Goal: Task Accomplishment & Management: Complete application form

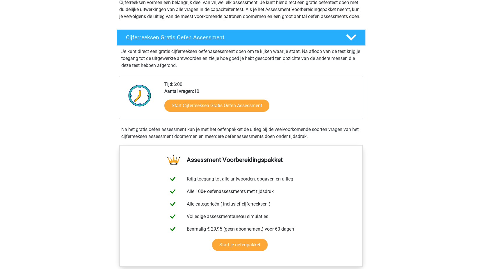
scroll to position [87, 0]
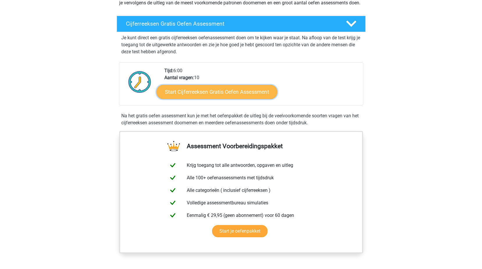
click at [219, 99] on link "Start Cijferreeksen Gratis Oefen Assessment" at bounding box center [217, 92] width 121 height 14
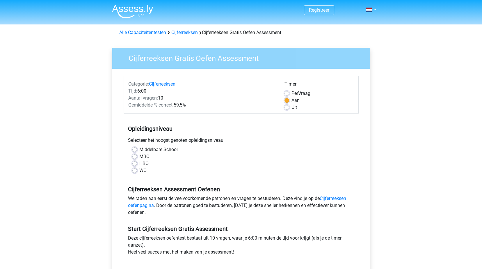
click at [139, 164] on label "HBO" at bounding box center [143, 163] width 9 height 7
click at [134, 164] on input "HBO" at bounding box center [134, 163] width 5 height 6
radio input "true"
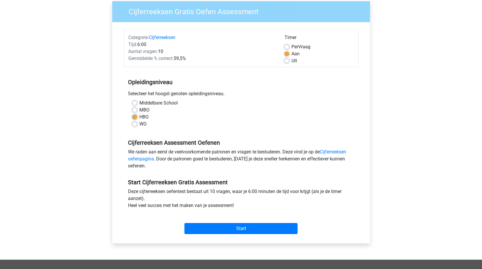
scroll to position [58, 0]
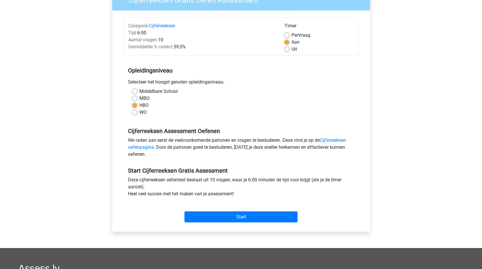
click at [139, 111] on label "WO" at bounding box center [142, 112] width 7 height 7
click at [134, 111] on input "WO" at bounding box center [134, 112] width 5 height 6
radio input "true"
click at [139, 105] on label "HBO" at bounding box center [143, 105] width 9 height 7
click at [135, 105] on input "HBO" at bounding box center [134, 105] width 5 height 6
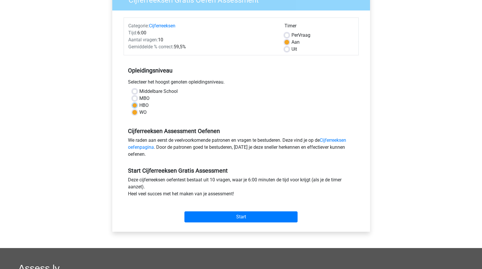
radio input "true"
click at [251, 217] on input "Start" at bounding box center [241, 216] width 113 height 11
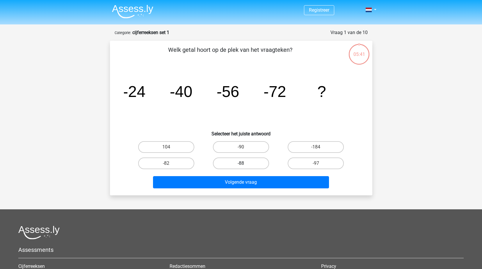
click at [246, 162] on label "-88" at bounding box center [241, 163] width 56 height 12
click at [245, 163] on input "-88" at bounding box center [243, 165] width 4 height 4
radio input "true"
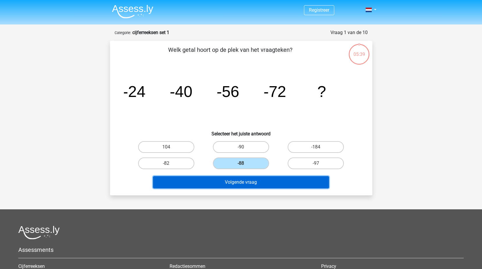
click at [254, 182] on button "Volgende vraag" at bounding box center [241, 182] width 176 height 12
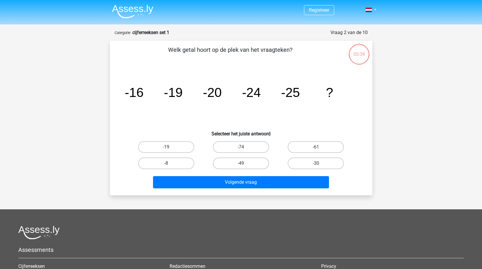
scroll to position [29, 0]
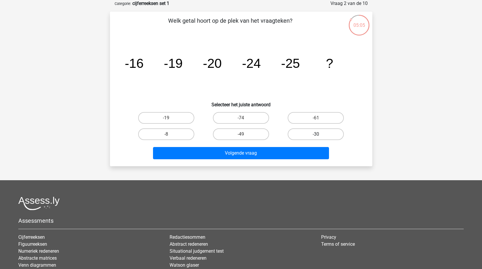
click at [315, 136] on label "-30" at bounding box center [316, 134] width 56 height 12
click at [316, 136] on input "-30" at bounding box center [318, 136] width 4 height 4
radio input "true"
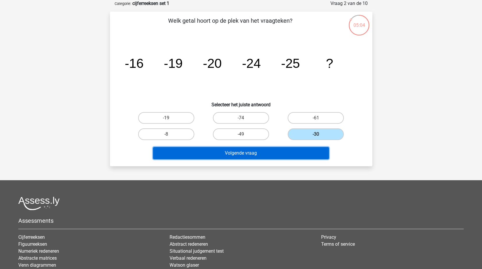
click at [251, 154] on button "Volgende vraag" at bounding box center [241, 153] width 176 height 12
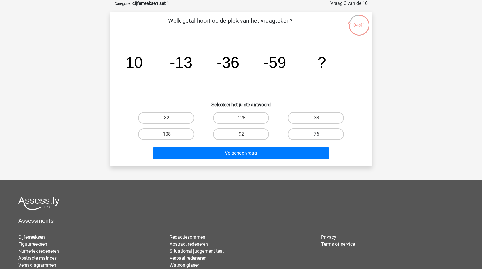
click at [319, 129] on label "-76" at bounding box center [316, 134] width 56 height 12
click at [319, 134] on input "-76" at bounding box center [318, 136] width 4 height 4
radio input "true"
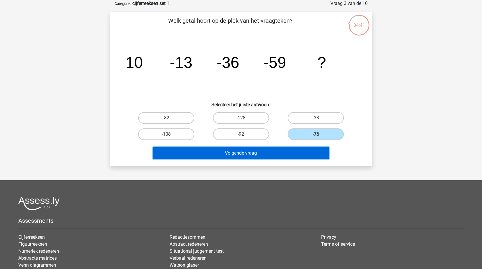
click at [271, 154] on button "Volgende vraag" at bounding box center [241, 153] width 176 height 12
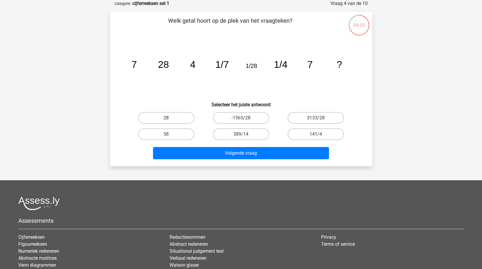
click at [157, 117] on label "28" at bounding box center [166, 118] width 56 height 12
click at [166, 118] on input "28" at bounding box center [168, 120] width 4 height 4
radio input "true"
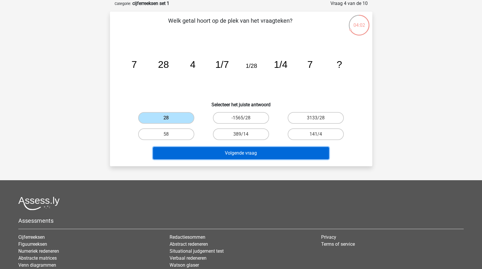
click at [257, 153] on button "Volgende vraag" at bounding box center [241, 153] width 176 height 12
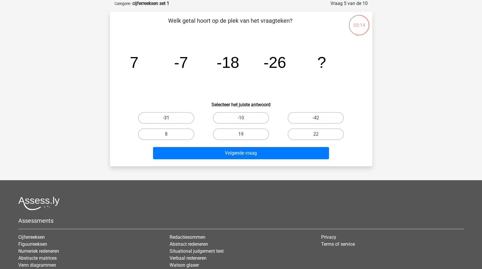
click at [168, 117] on label "-31" at bounding box center [166, 118] width 56 height 12
click at [168, 118] on input "-31" at bounding box center [168, 120] width 4 height 4
radio input "true"
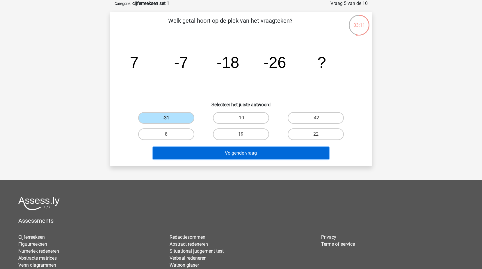
click at [250, 152] on button "Volgende vraag" at bounding box center [241, 153] width 176 height 12
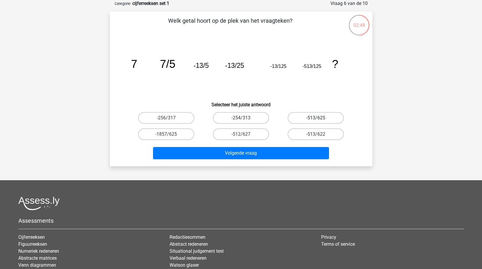
click at [313, 118] on label "-513/625" at bounding box center [316, 118] width 56 height 12
click at [316, 118] on input "-513/625" at bounding box center [318, 120] width 4 height 4
radio input "true"
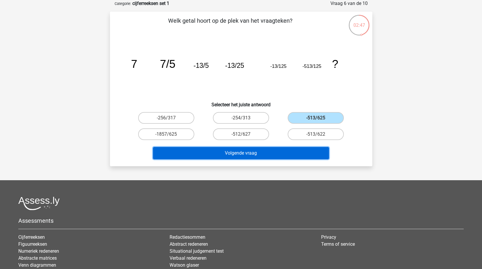
click at [244, 152] on button "Volgende vraag" at bounding box center [241, 153] width 176 height 12
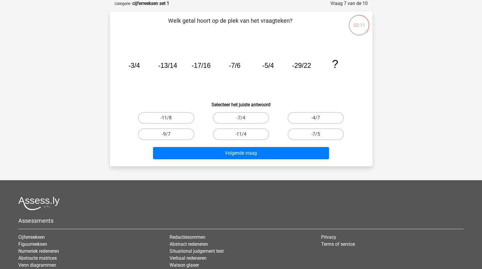
click at [167, 118] on input "-11/8" at bounding box center [168, 120] width 4 height 4
radio input "true"
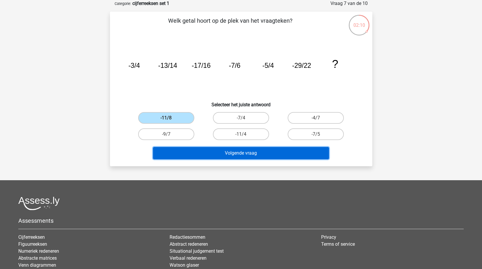
click at [243, 155] on button "Volgende vraag" at bounding box center [241, 153] width 176 height 12
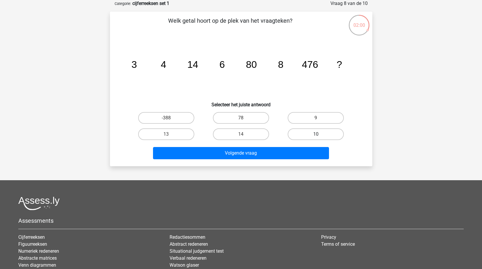
click at [312, 135] on label "10" at bounding box center [316, 134] width 56 height 12
click at [316, 135] on input "10" at bounding box center [318, 136] width 4 height 4
radio input "true"
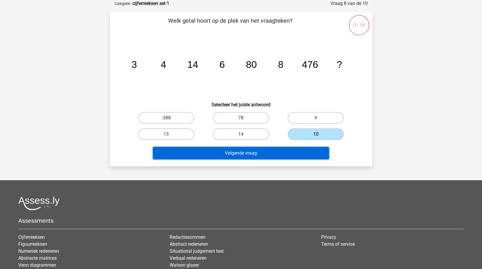
click at [268, 155] on button "Volgende vraag" at bounding box center [241, 153] width 176 height 12
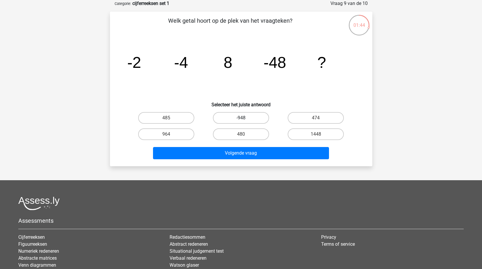
click at [247, 115] on label "-948" at bounding box center [241, 118] width 56 height 12
click at [245, 118] on input "-948" at bounding box center [243, 120] width 4 height 4
radio input "true"
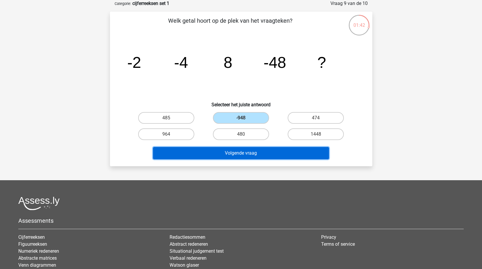
click at [260, 154] on button "Volgende vraag" at bounding box center [241, 153] width 176 height 12
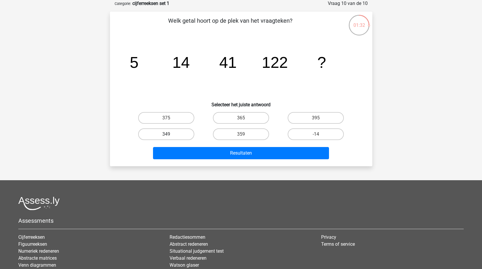
click at [166, 134] on label "349" at bounding box center [166, 134] width 56 height 12
click at [166, 134] on input "349" at bounding box center [168, 136] width 4 height 4
radio input "true"
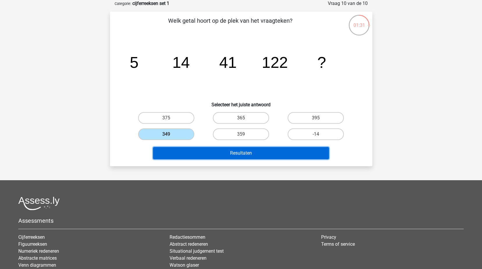
click at [242, 155] on button "Resultaten" at bounding box center [241, 153] width 176 height 12
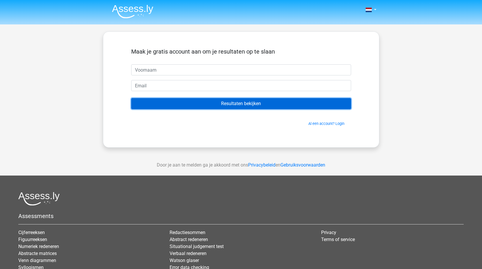
click at [235, 106] on input "Resultaten bekijken" at bounding box center [241, 103] width 220 height 11
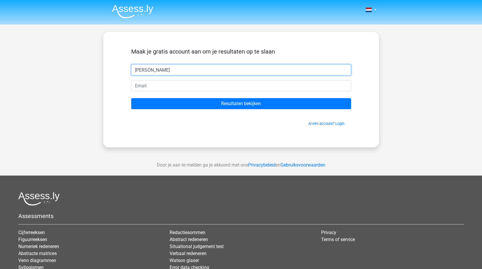
type input "Esther"
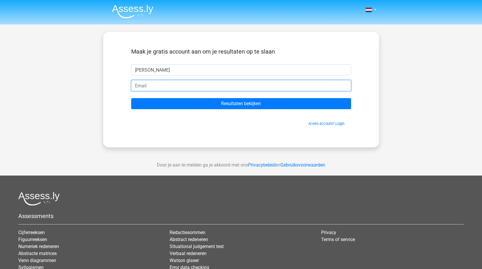
click at [145, 87] on input "email" at bounding box center [241, 85] width 220 height 11
type input "majorie_esther@hotmail.com"
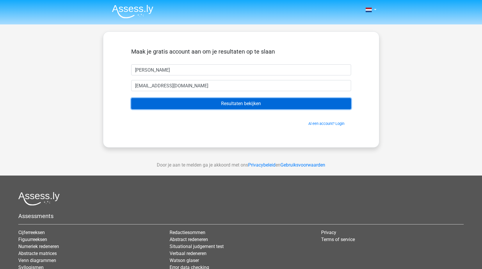
click at [247, 105] on input "Resultaten bekijken" at bounding box center [241, 103] width 220 height 11
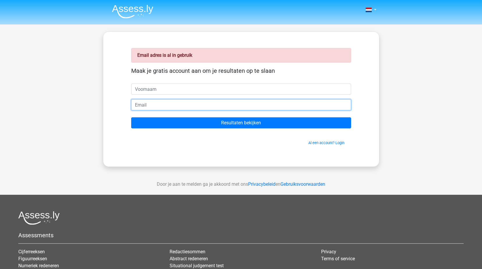
click at [142, 106] on input "email" at bounding box center [241, 104] width 220 height 11
type input "[EMAIL_ADDRESS][DOMAIN_NAME]"
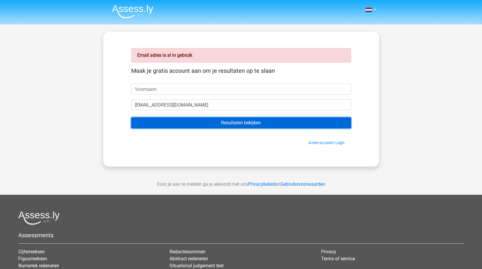
click at [240, 123] on input "Resultaten bekijken" at bounding box center [241, 122] width 220 height 11
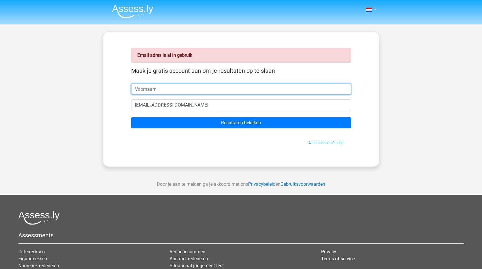
click at [137, 89] on input "text" at bounding box center [241, 89] width 220 height 11
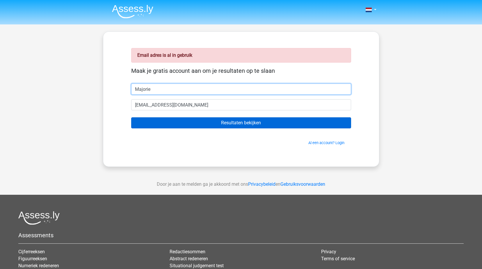
type input "Majorie"
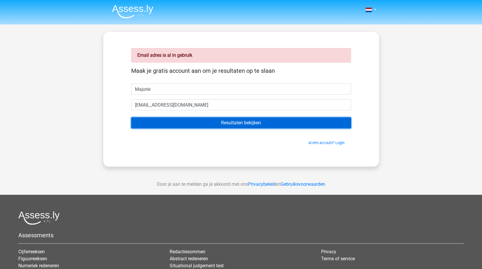
click at [256, 122] on input "Resultaten bekijken" at bounding box center [241, 122] width 220 height 11
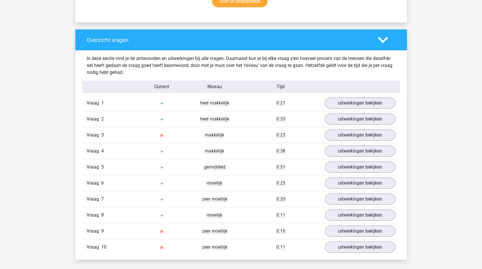
scroll to position [437, 0]
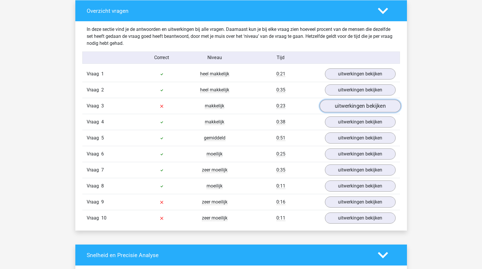
click at [356, 107] on link "uitwerkingen bekijken" at bounding box center [360, 106] width 81 height 13
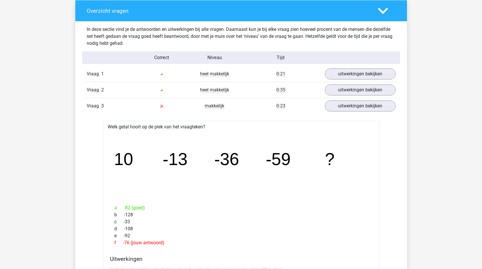
click at [382, 11] on polygon at bounding box center [383, 11] width 10 height 6
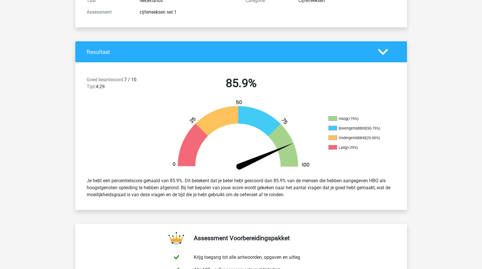
scroll to position [0, 0]
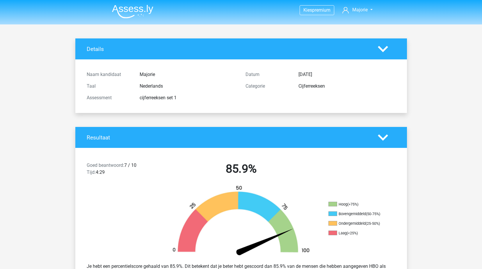
click at [383, 137] on icon at bounding box center [383, 137] width 10 height 10
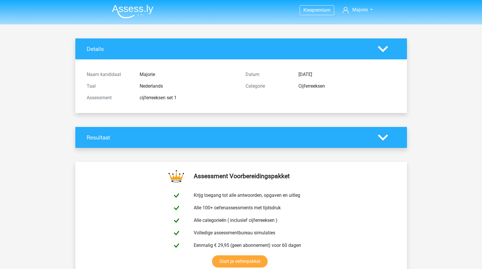
click at [381, 137] on polygon at bounding box center [383, 137] width 10 height 6
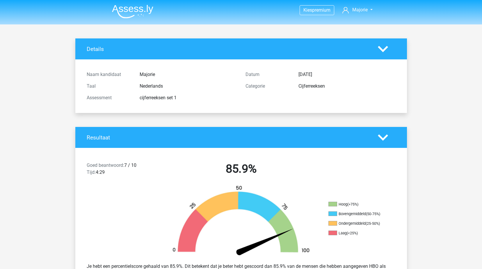
click at [383, 47] on icon at bounding box center [383, 49] width 10 height 10
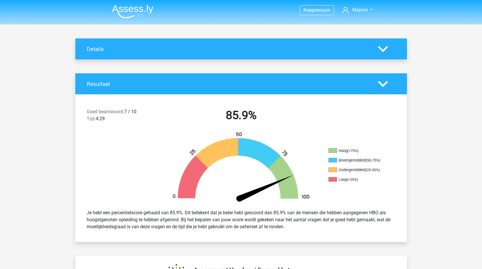
click at [382, 49] on icon at bounding box center [383, 49] width 10 height 10
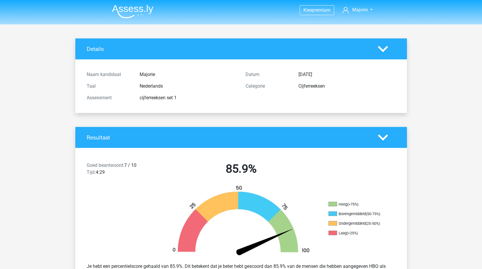
click at [383, 49] on icon at bounding box center [383, 49] width 10 height 10
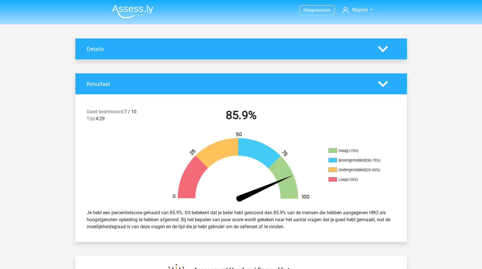
click at [381, 82] on polygon at bounding box center [383, 84] width 10 height 6
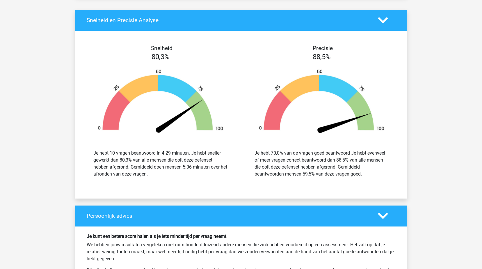
drag, startPoint x: 381, startPoint y: 135, endPoint x: 380, endPoint y: 130, distance: 4.7
